Goal: Download file/media

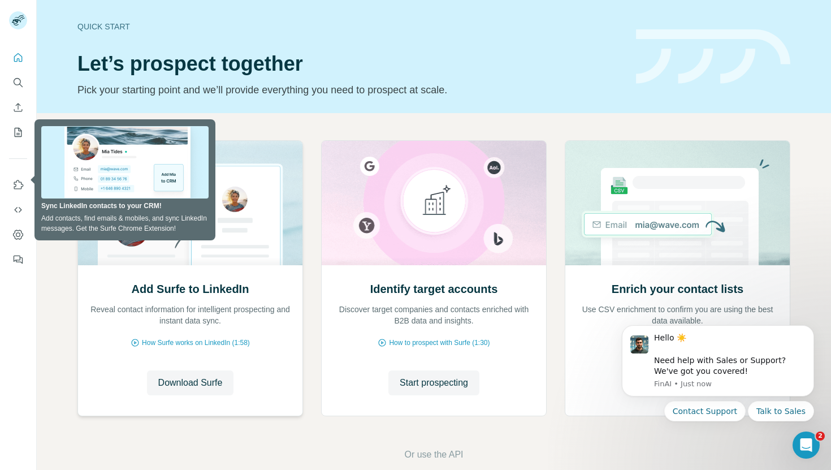
scroll to position [7, 0]
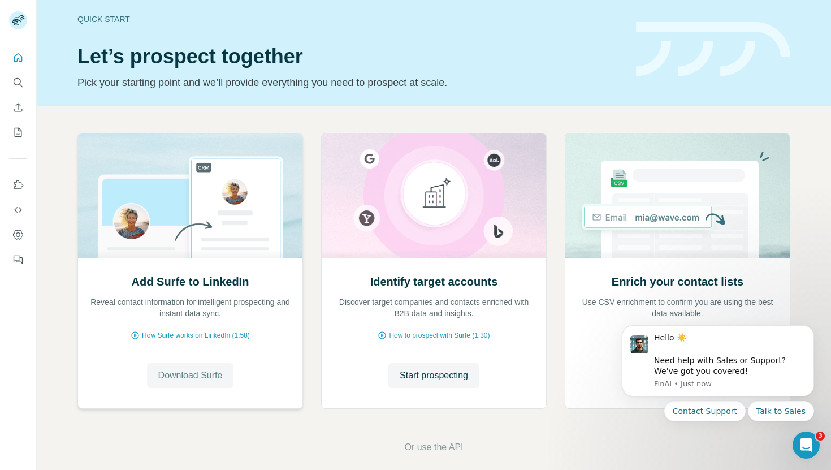
click at [203, 380] on span "Download Surfe" at bounding box center [190, 375] width 64 height 14
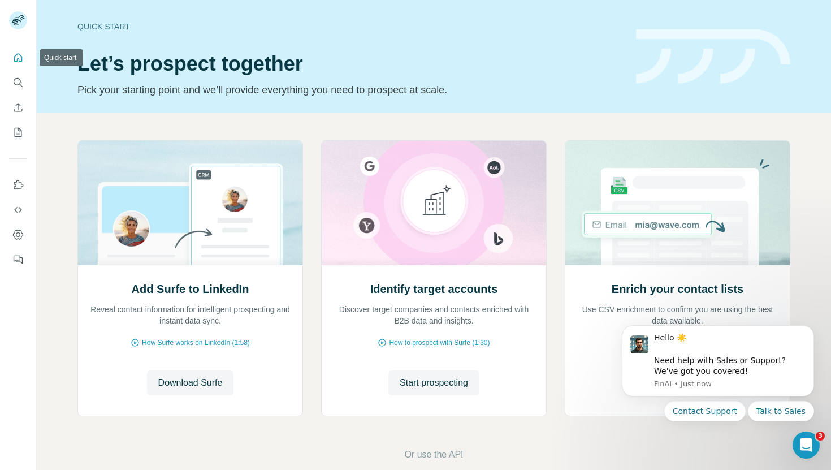
click at [14, 64] on button "Quick start" at bounding box center [18, 57] width 18 height 20
click at [18, 58] on icon "Quick start" at bounding box center [18, 57] width 8 height 8
click at [18, 55] on icon "Quick start" at bounding box center [17, 57] width 11 height 11
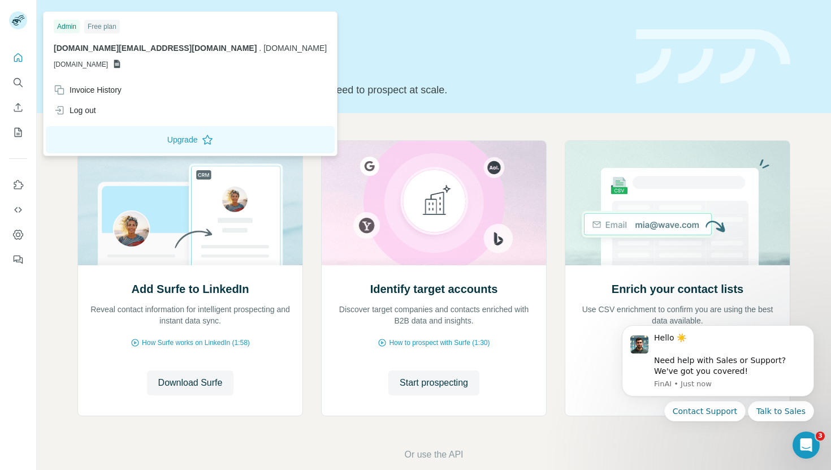
click at [16, 16] on rect at bounding box center [18, 20] width 18 height 18
click at [133, 144] on button "Upgrade" at bounding box center [190, 139] width 289 height 27
